Goal: Information Seeking & Learning: Learn about a topic

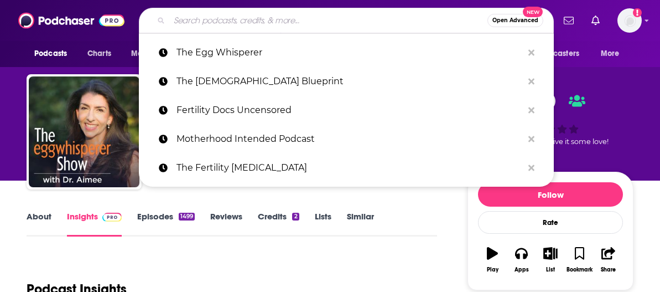
type input "Ever Forward Radio"
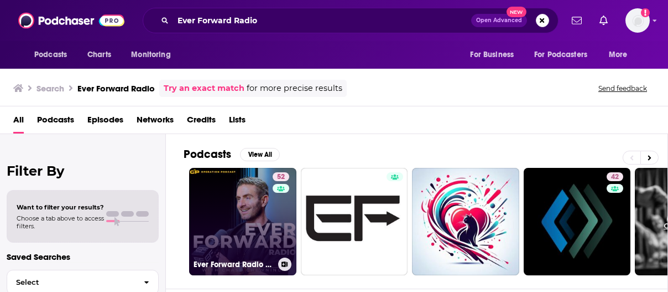
click at [257, 202] on link "52 Ever Forward Radio with [PERSON_NAME]" at bounding box center [242, 221] width 107 height 107
